Goal: Information Seeking & Learning: Learn about a topic

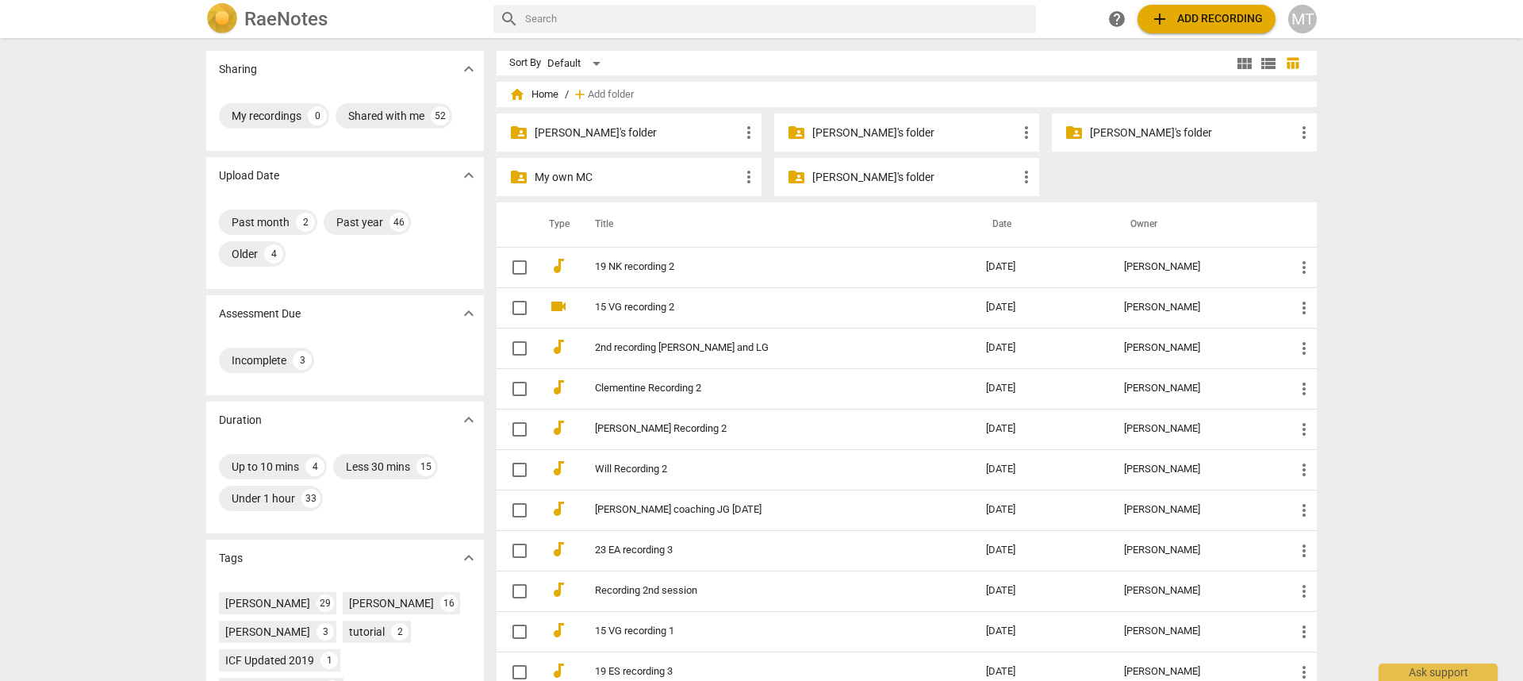
click at [862, 191] on div "folder_shared [PERSON_NAME]'s folder more_vert" at bounding box center [906, 177] width 265 height 38
click at [861, 186] on div "folder_shared [PERSON_NAME]'s folder more_vert" at bounding box center [906, 177] width 265 height 38
click at [861, 180] on p "[PERSON_NAME]'s folder" at bounding box center [914, 177] width 205 height 17
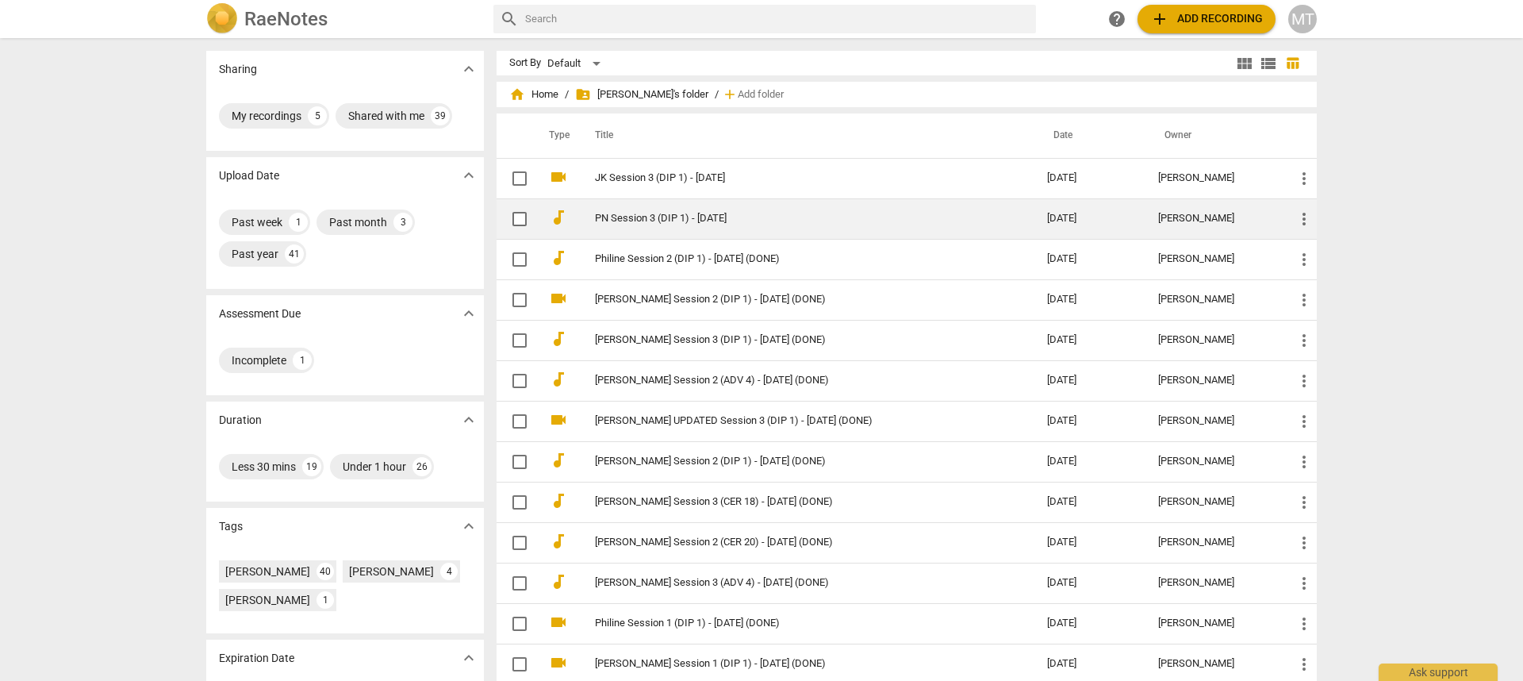
click at [644, 219] on link "PN Session 3 (DIP 1) - [DATE]" at bounding box center [792, 219] width 395 height 12
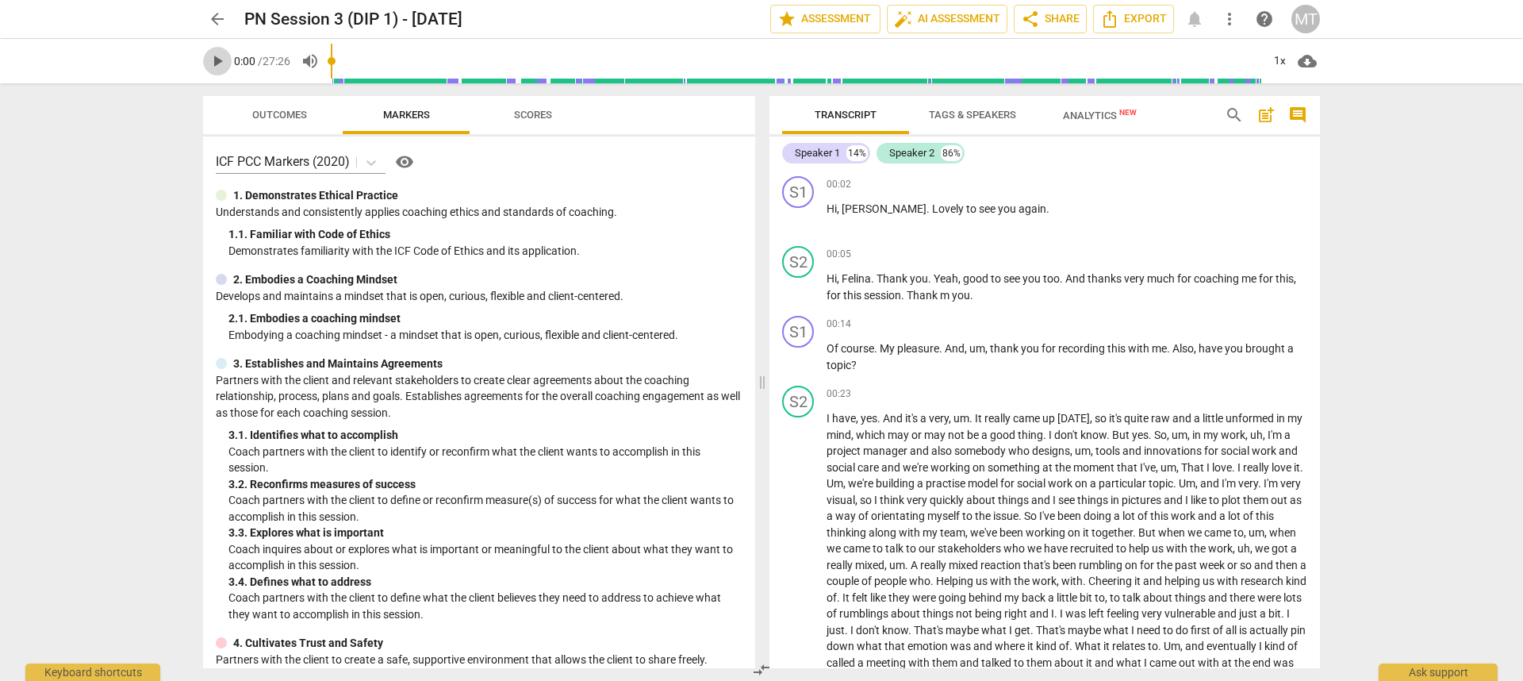
click at [227, 59] on span "play_arrow" at bounding box center [217, 61] width 29 height 19
click at [1282, 63] on div "1x" at bounding box center [1280, 60] width 30 height 25
click at [1294, 152] on li "1.5x" at bounding box center [1291, 153] width 53 height 30
type input "1646"
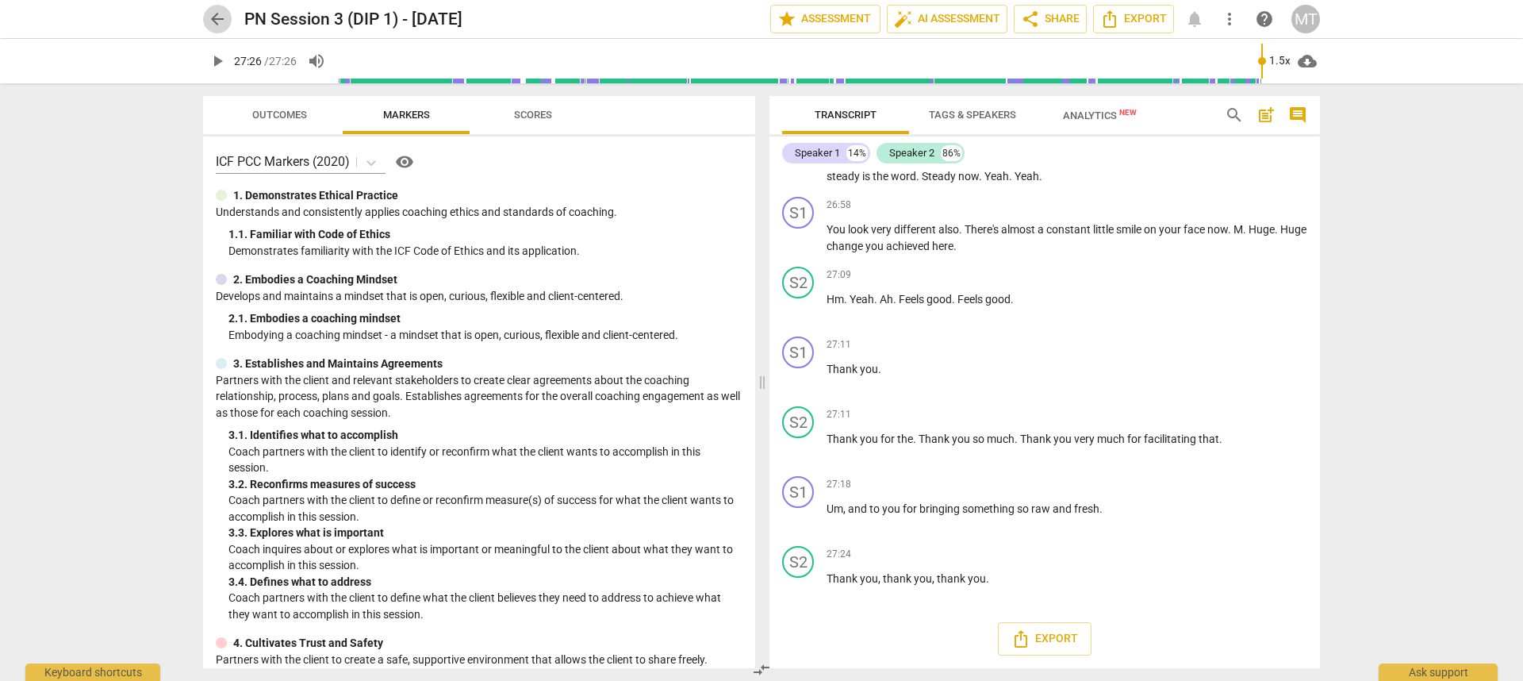
click at [210, 25] on span "arrow_back" at bounding box center [217, 19] width 19 height 19
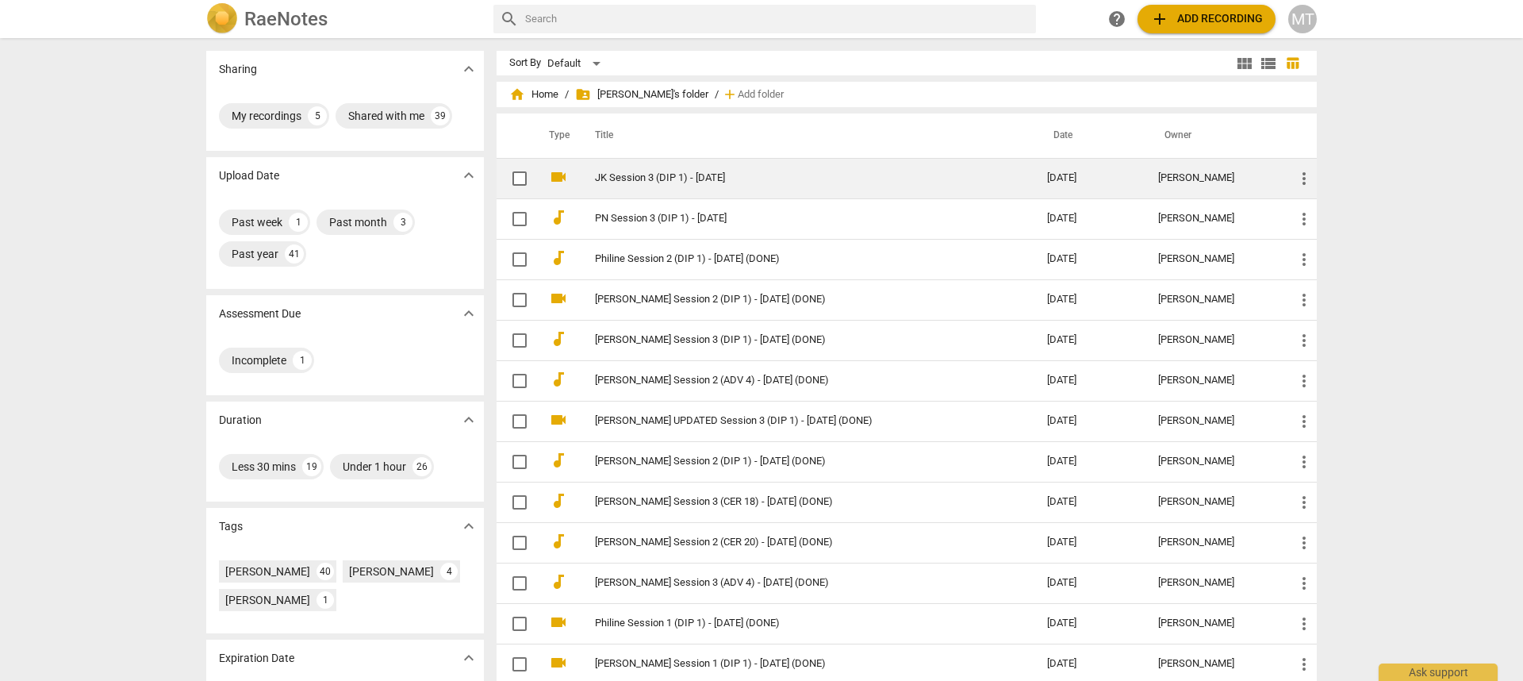
click at [668, 172] on link "JK Session 3 (DIP 1) - [DATE]" at bounding box center [792, 178] width 395 height 12
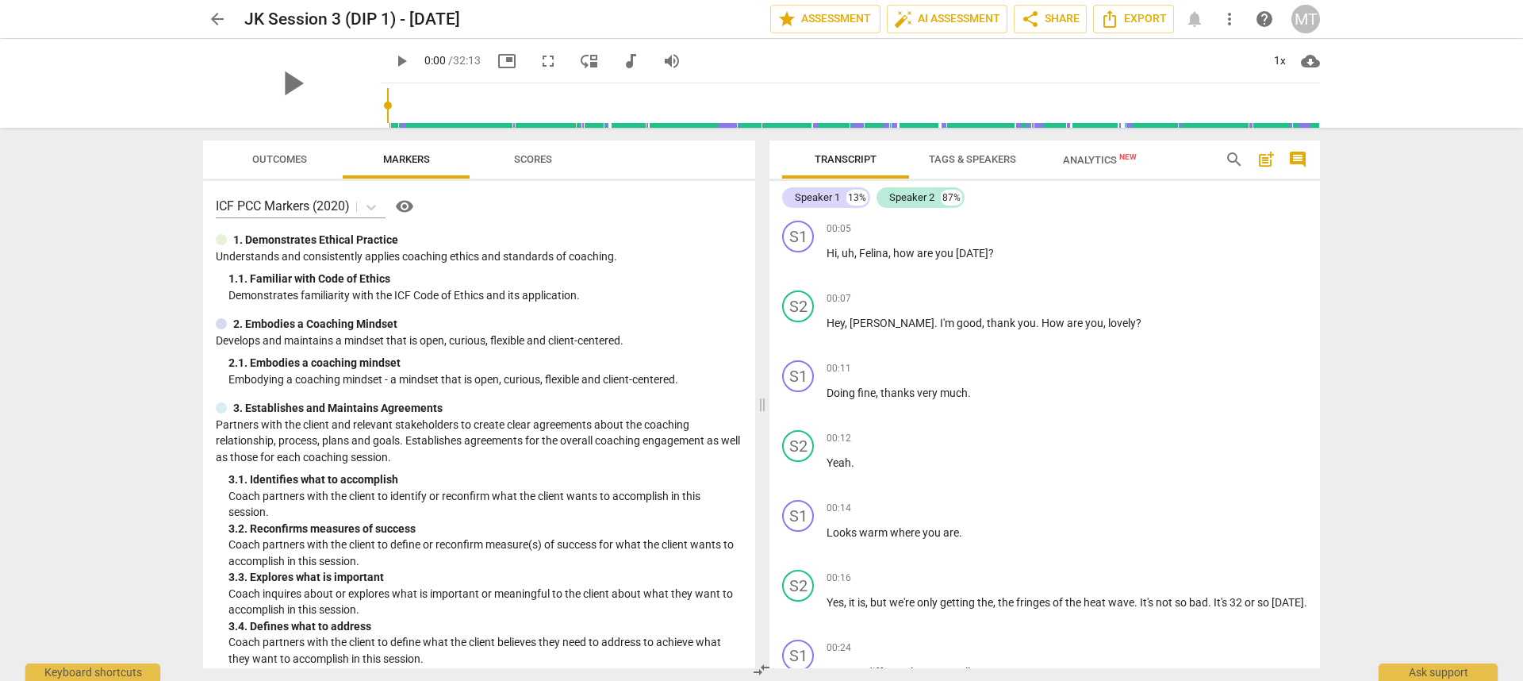
click at [392, 58] on span "play_arrow" at bounding box center [401, 61] width 19 height 19
click at [1279, 58] on div "1x" at bounding box center [1280, 60] width 30 height 25
click at [1289, 148] on li "1.5x" at bounding box center [1291, 153] width 53 height 30
type input "1933"
